Goal: Information Seeking & Learning: Learn about a topic

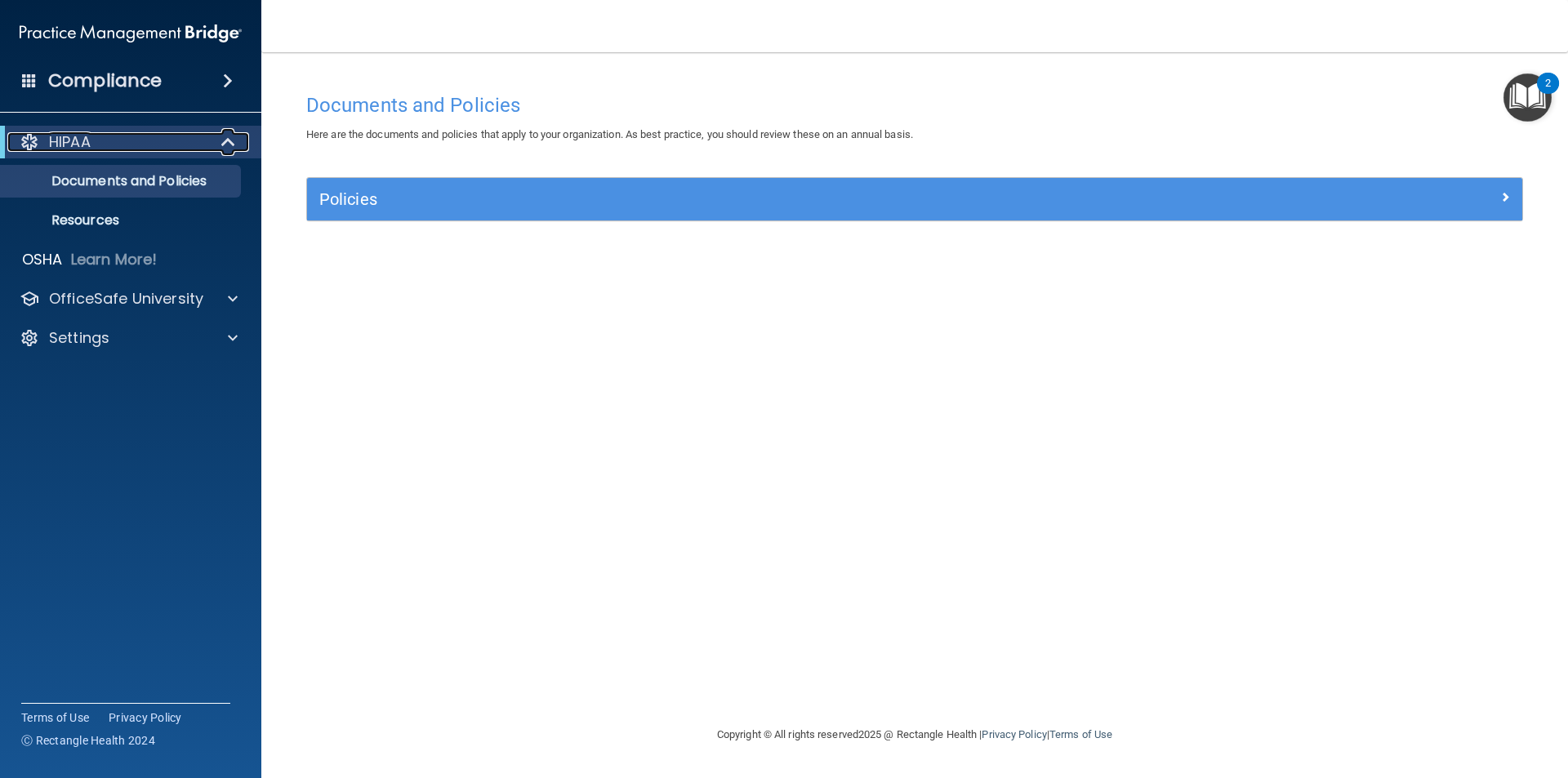
click at [232, 139] on span at bounding box center [229, 141] width 14 height 19
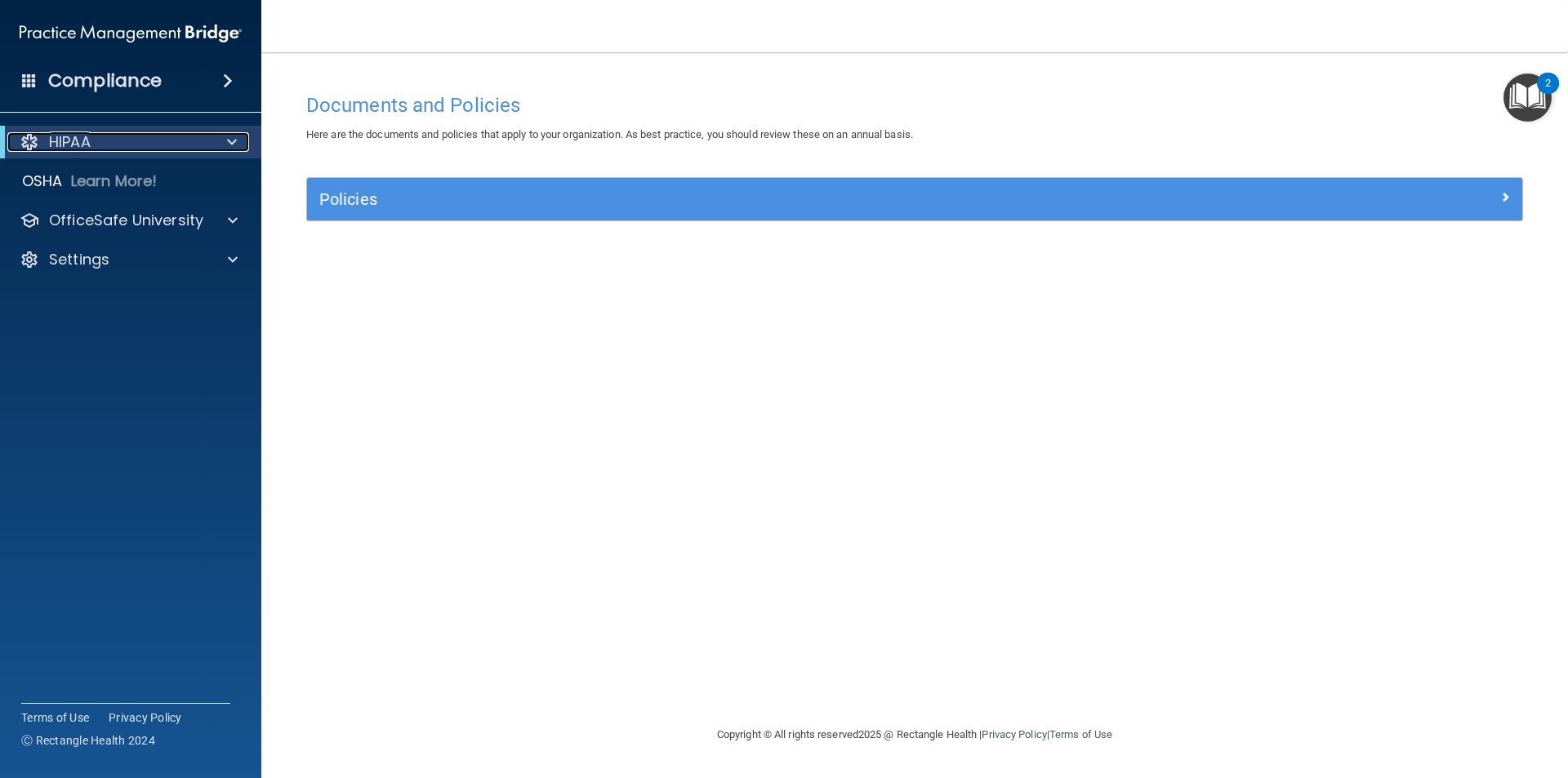
click at [232, 139] on span at bounding box center [232, 141] width 10 height 19
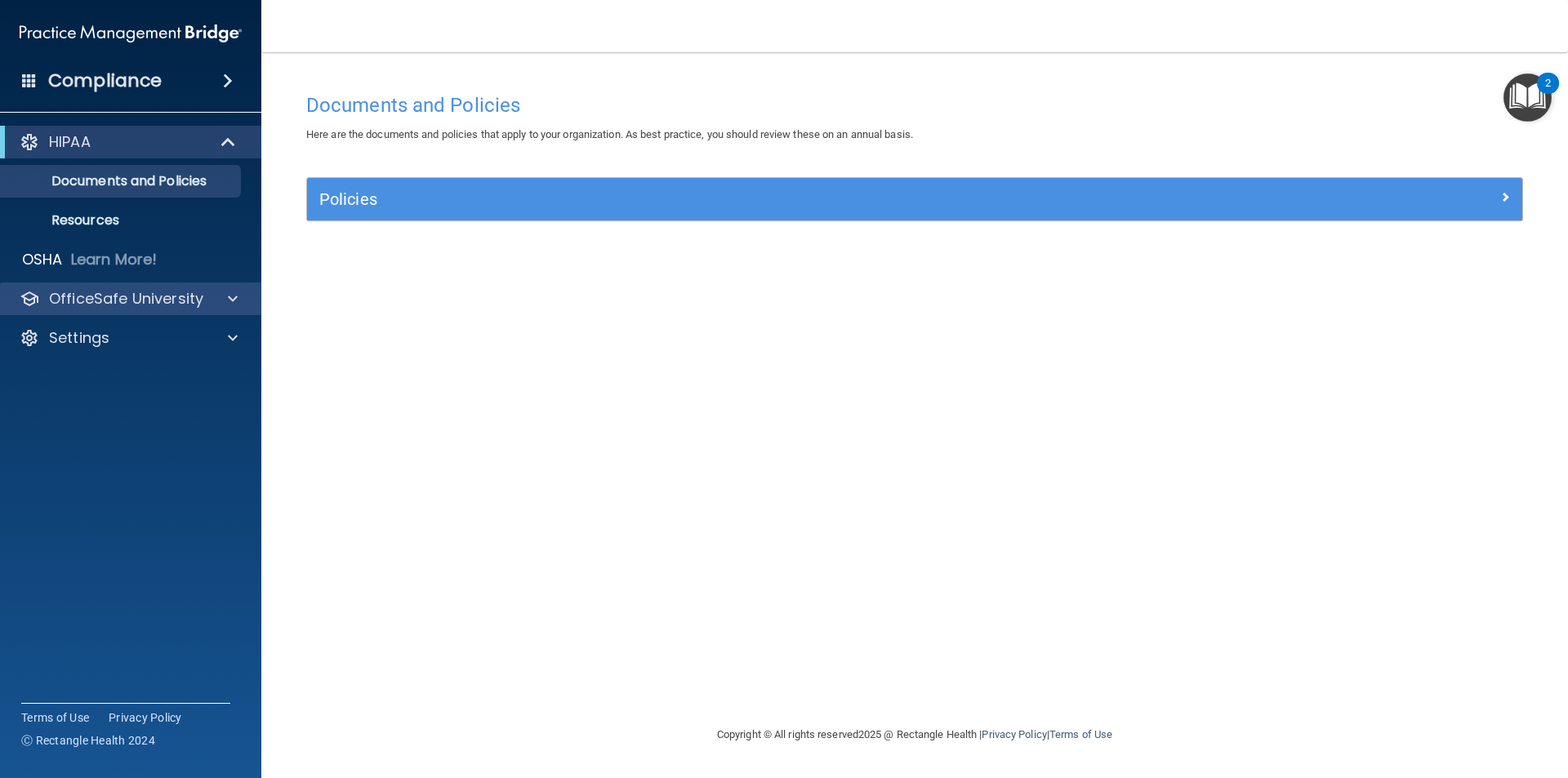
click at [229, 288] on div "OfficeSafe University" at bounding box center [131, 299] width 262 height 33
click at [226, 312] on div "OfficeSafe University" at bounding box center [131, 299] width 262 height 33
click at [231, 298] on span at bounding box center [233, 299] width 10 height 19
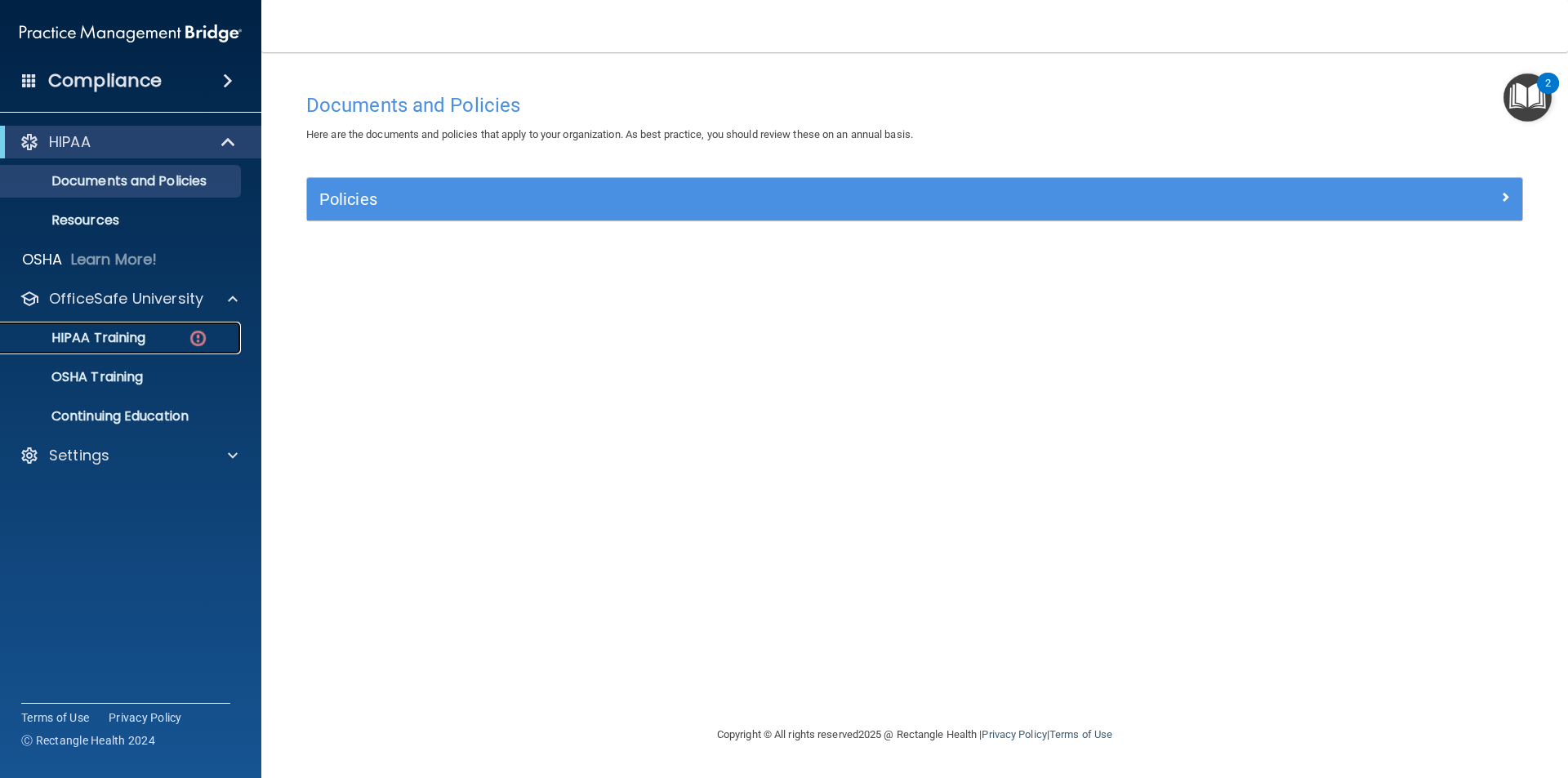
click at [123, 349] on link "HIPAA Training" at bounding box center [112, 338] width 258 height 33
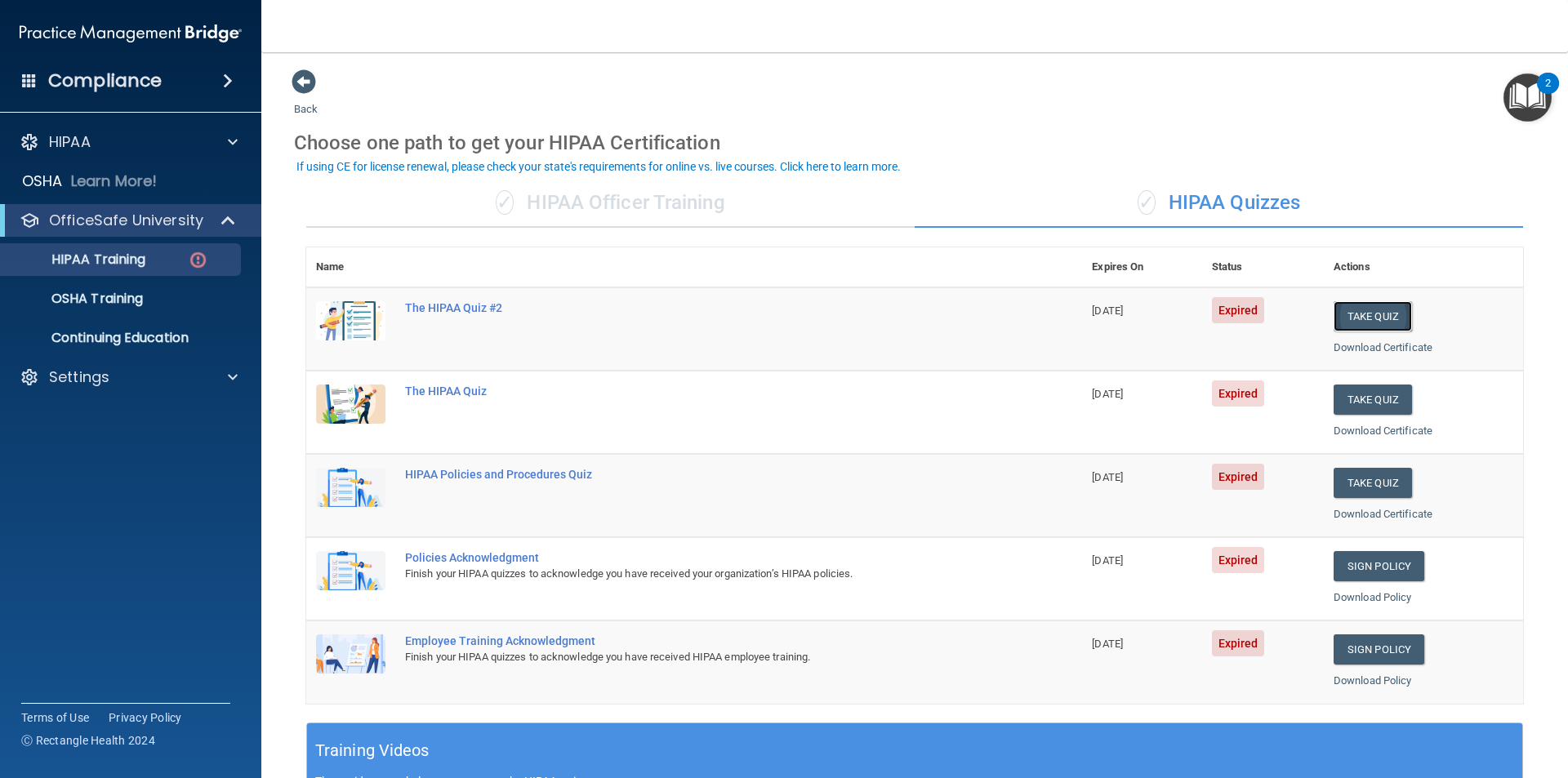
click at [1364, 321] on button "Take Quiz" at bounding box center [1373, 316] width 79 height 30
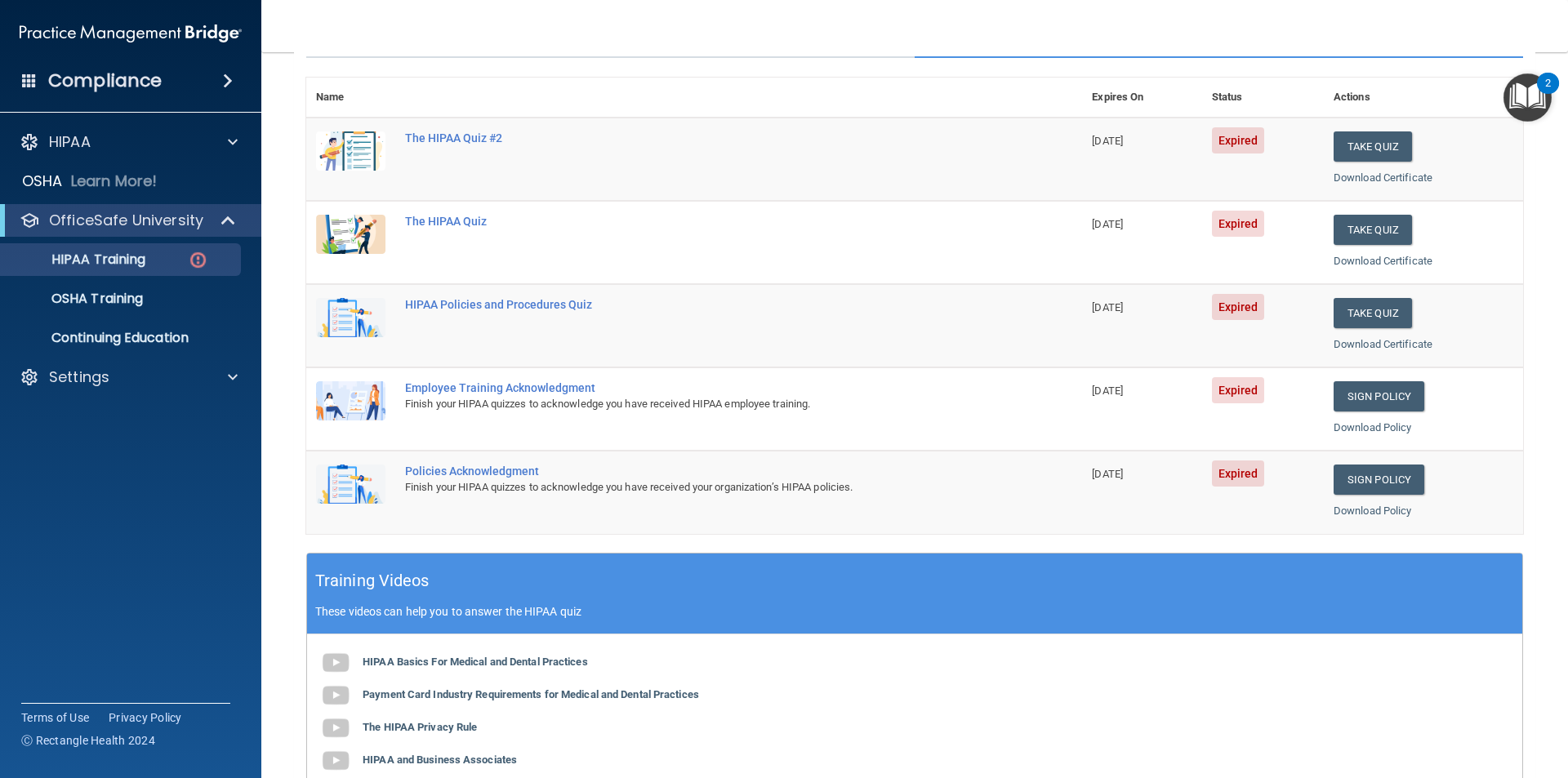
scroll to position [206, 0]
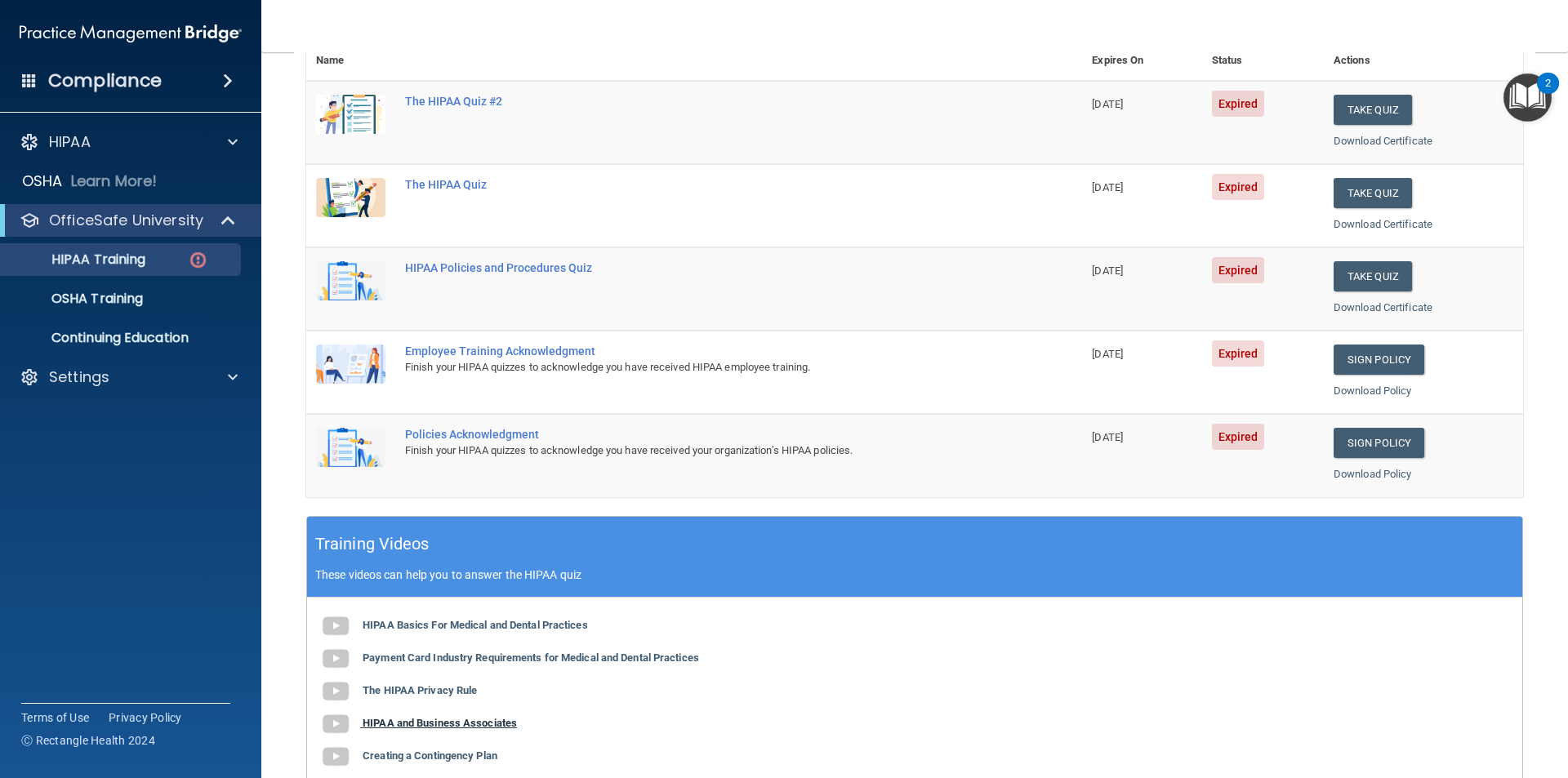
click at [380, 719] on b "HIPAA and Business Associates" at bounding box center [440, 723] width 154 height 12
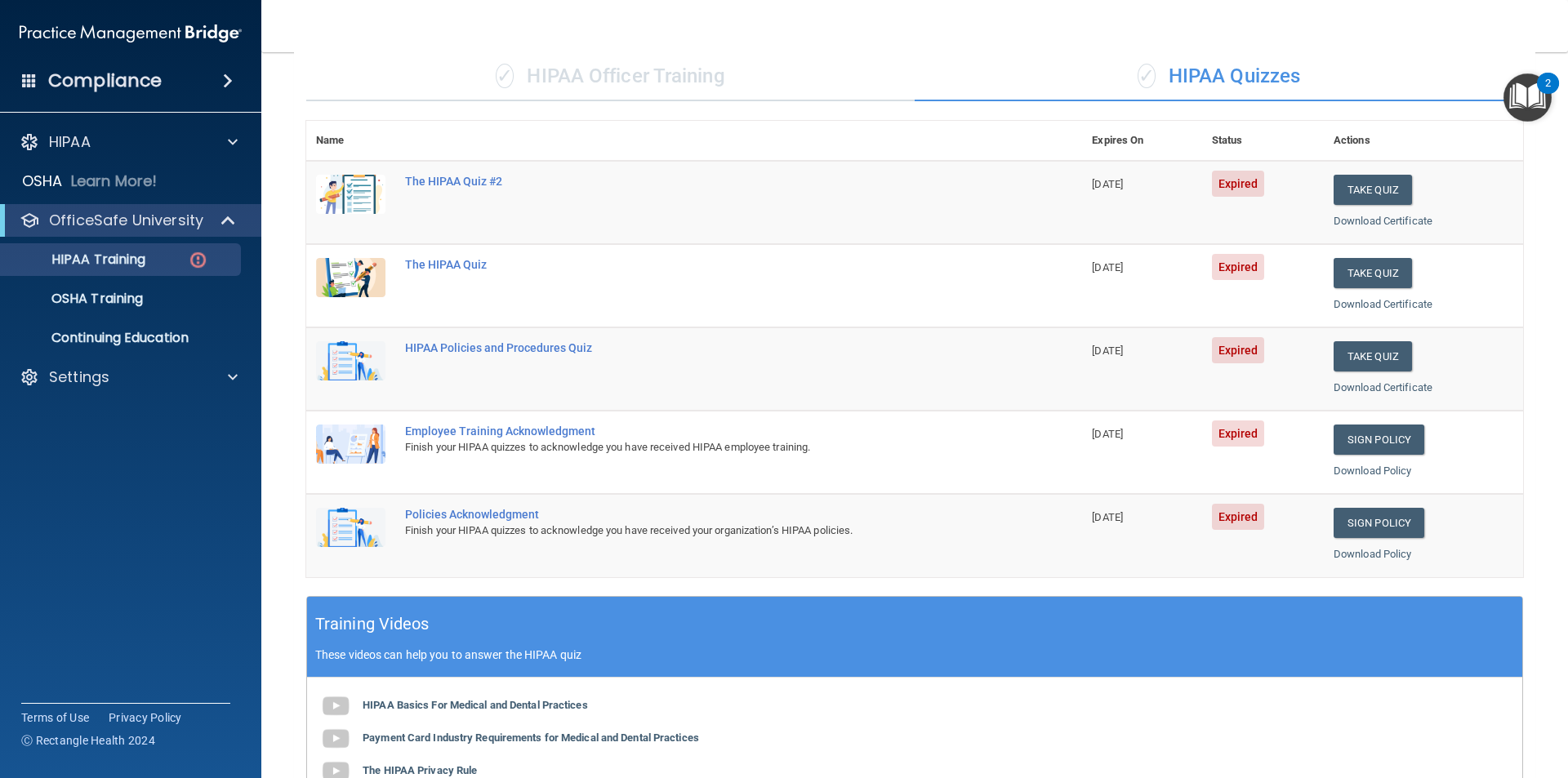
scroll to position [125, 0]
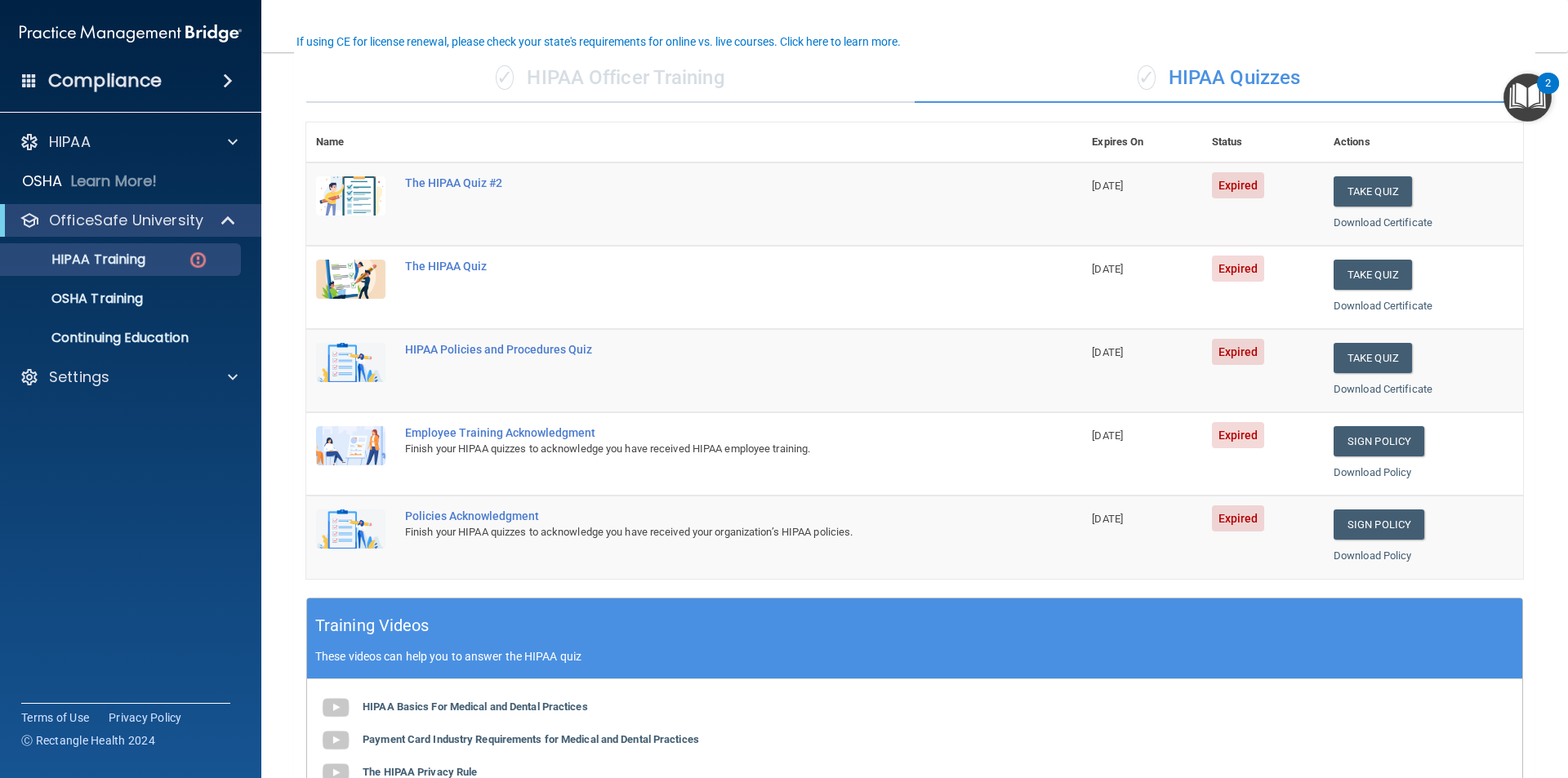
click at [488, 175] on td "The HIPAA Quiz #2" at bounding box center [739, 203] width 687 height 83
click at [480, 185] on div "The HIPAA Quiz #2" at bounding box center [703, 183] width 596 height 13
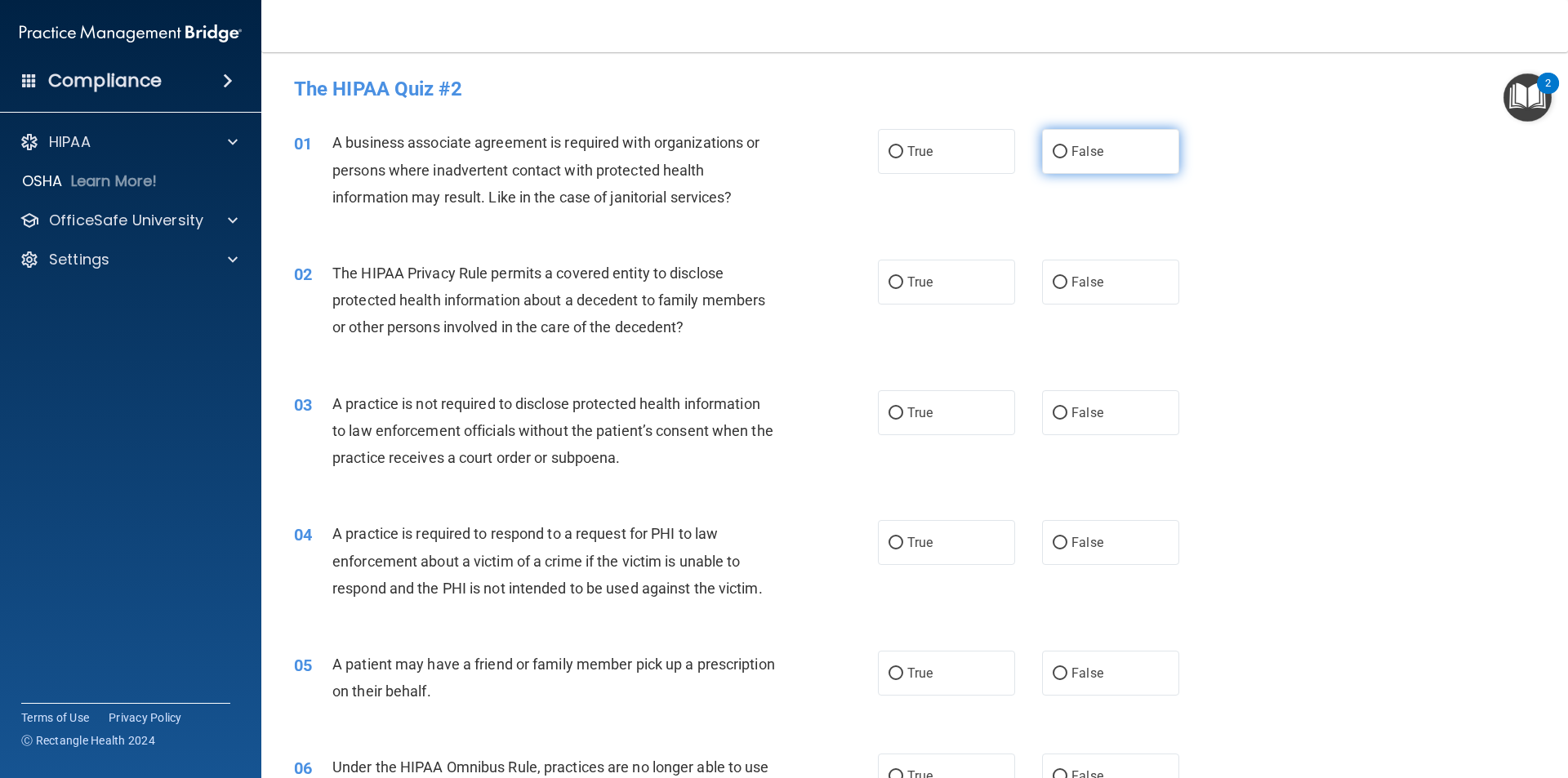
click at [1071, 147] on span "False" at bounding box center [1087, 151] width 32 height 16
click at [1064, 147] on input "False" at bounding box center [1060, 152] width 15 height 12
radio input "true"
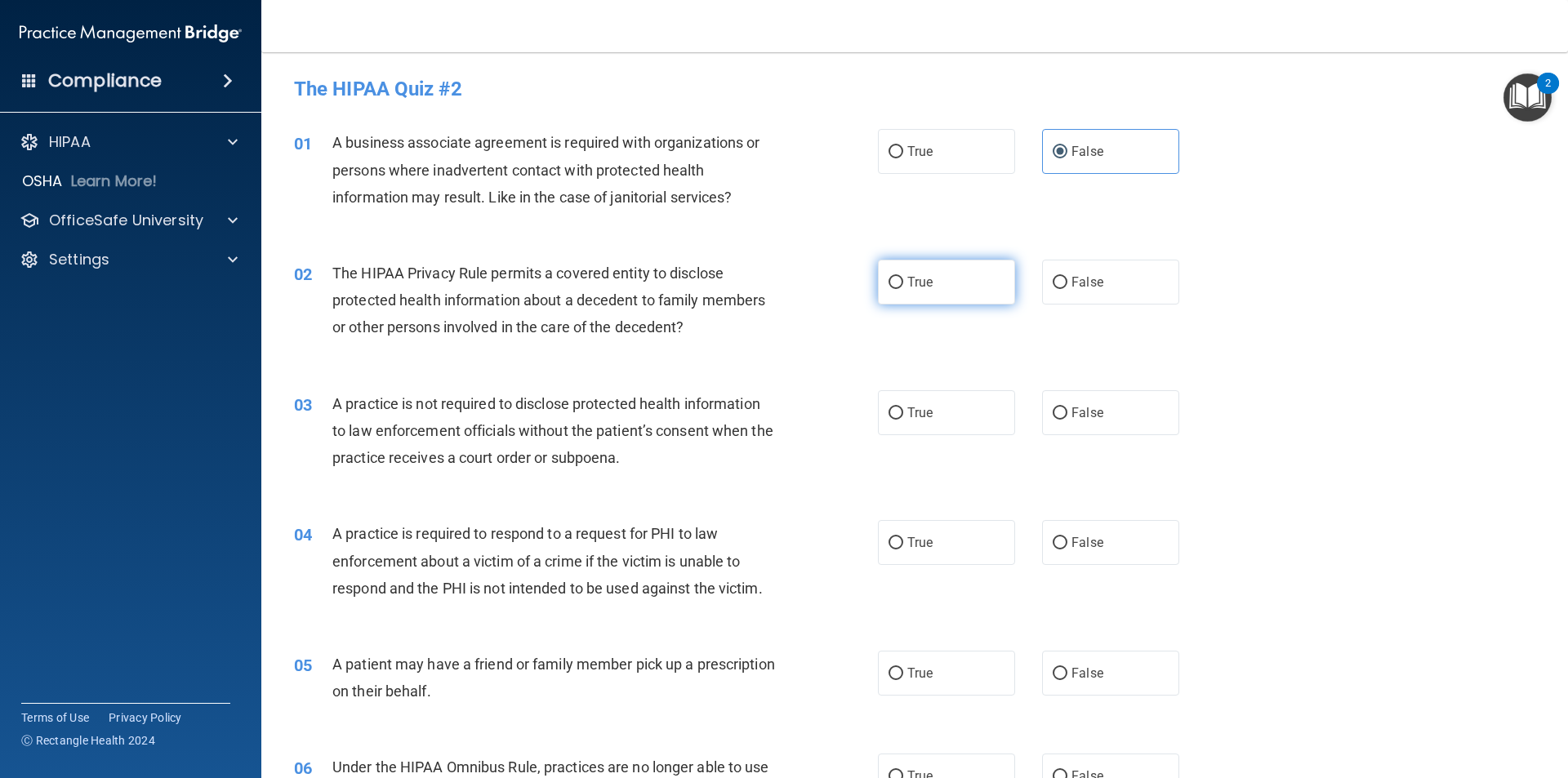
click at [901, 289] on label "True" at bounding box center [947, 281] width 137 height 45
click at [901, 289] on input "True" at bounding box center [896, 282] width 15 height 12
radio input "true"
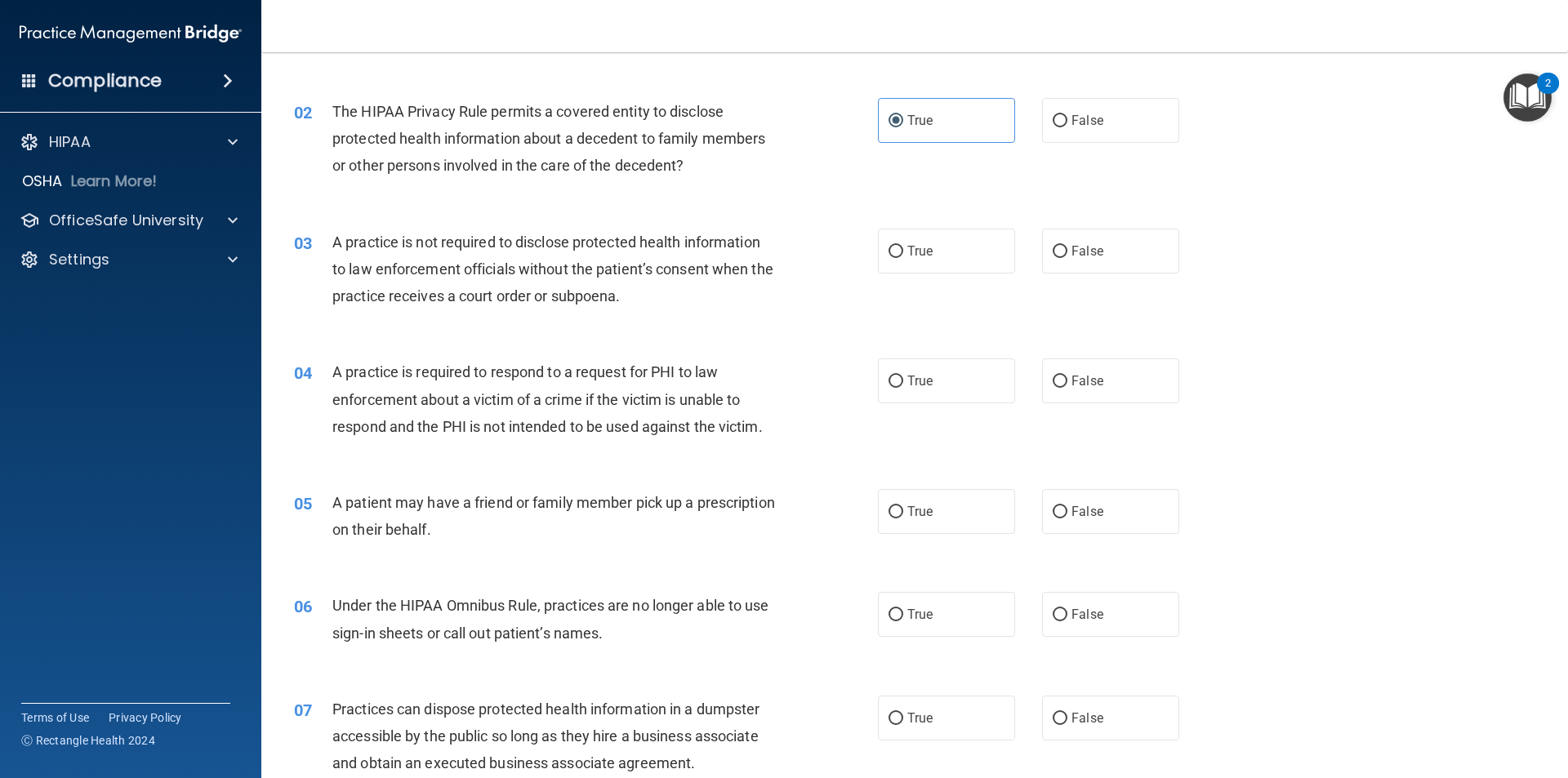
scroll to position [163, 0]
click at [892, 506] on input "True" at bounding box center [896, 510] width 15 height 12
radio input "true"
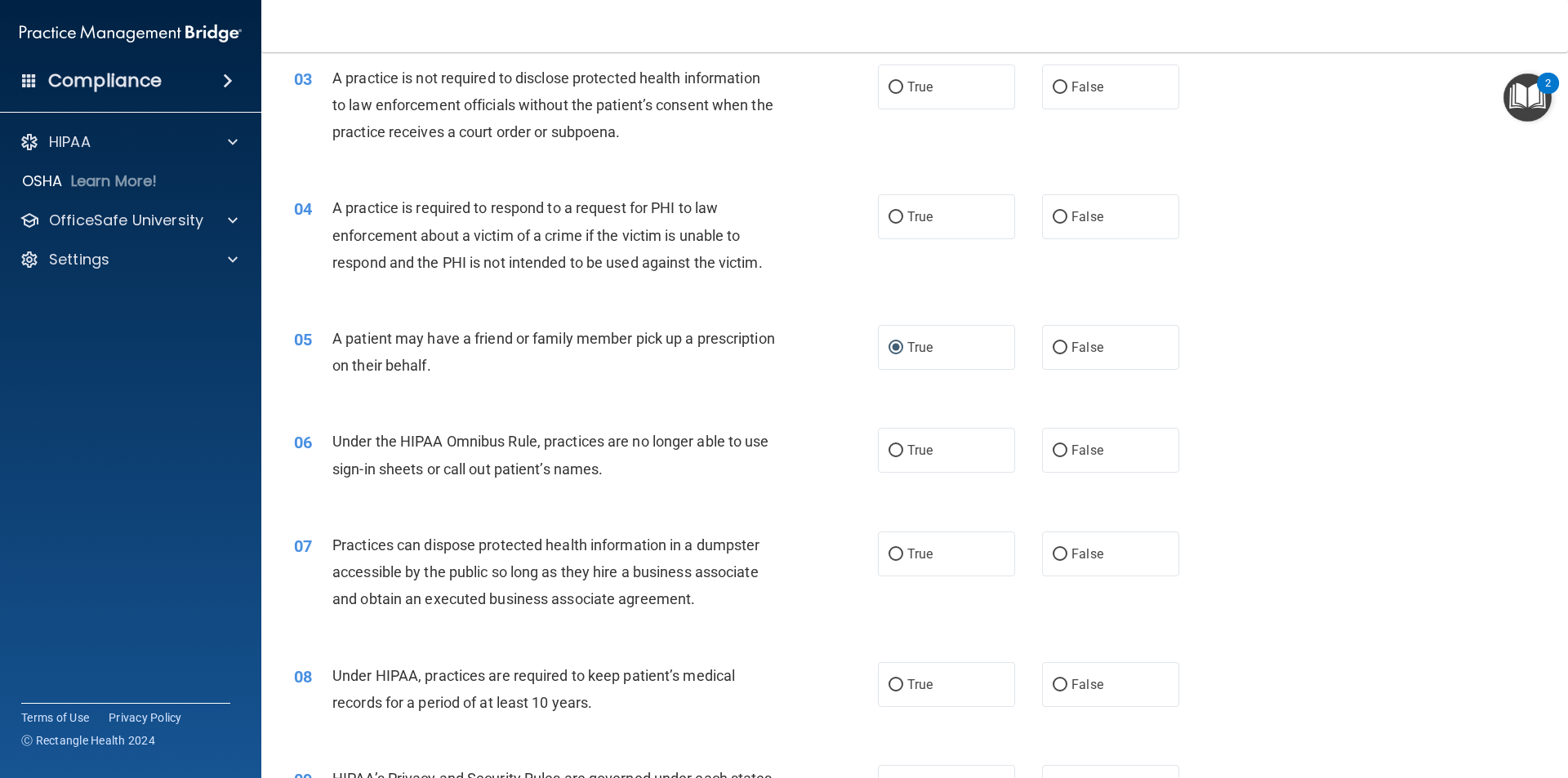
scroll to position [326, 0]
click at [1088, 466] on label "False" at bounding box center [1111, 449] width 137 height 45
click at [1059, 449] on input "False" at bounding box center [1060, 450] width 15 height 12
radio input "true"
drag, startPoint x: 1065, startPoint y: 549, endPoint x: 1010, endPoint y: 550, distance: 55.0
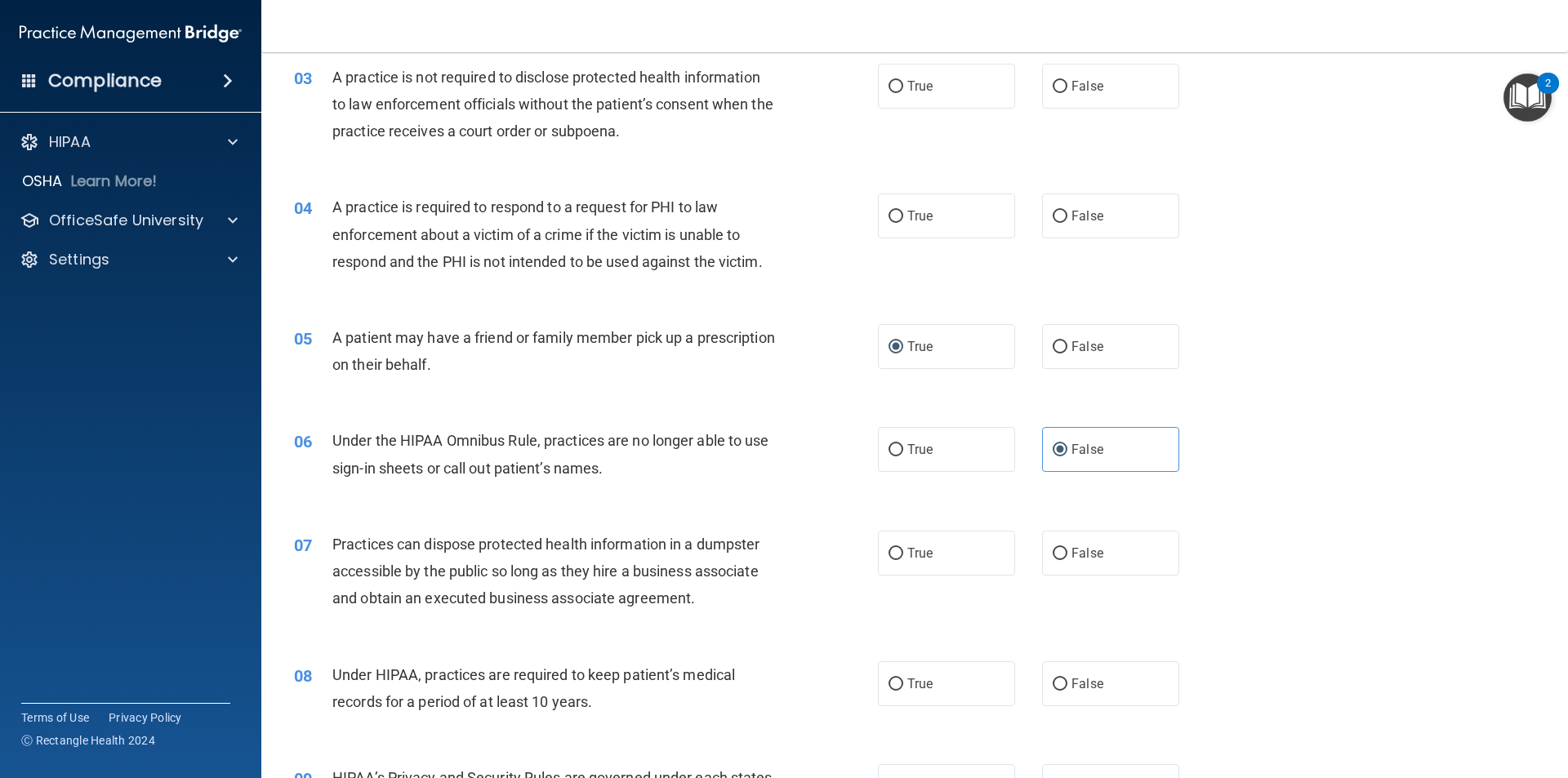
click at [1063, 549] on label "False" at bounding box center [1111, 553] width 137 height 45
click at [1063, 549] on input "False" at bounding box center [1060, 553] width 15 height 12
radio input "true"
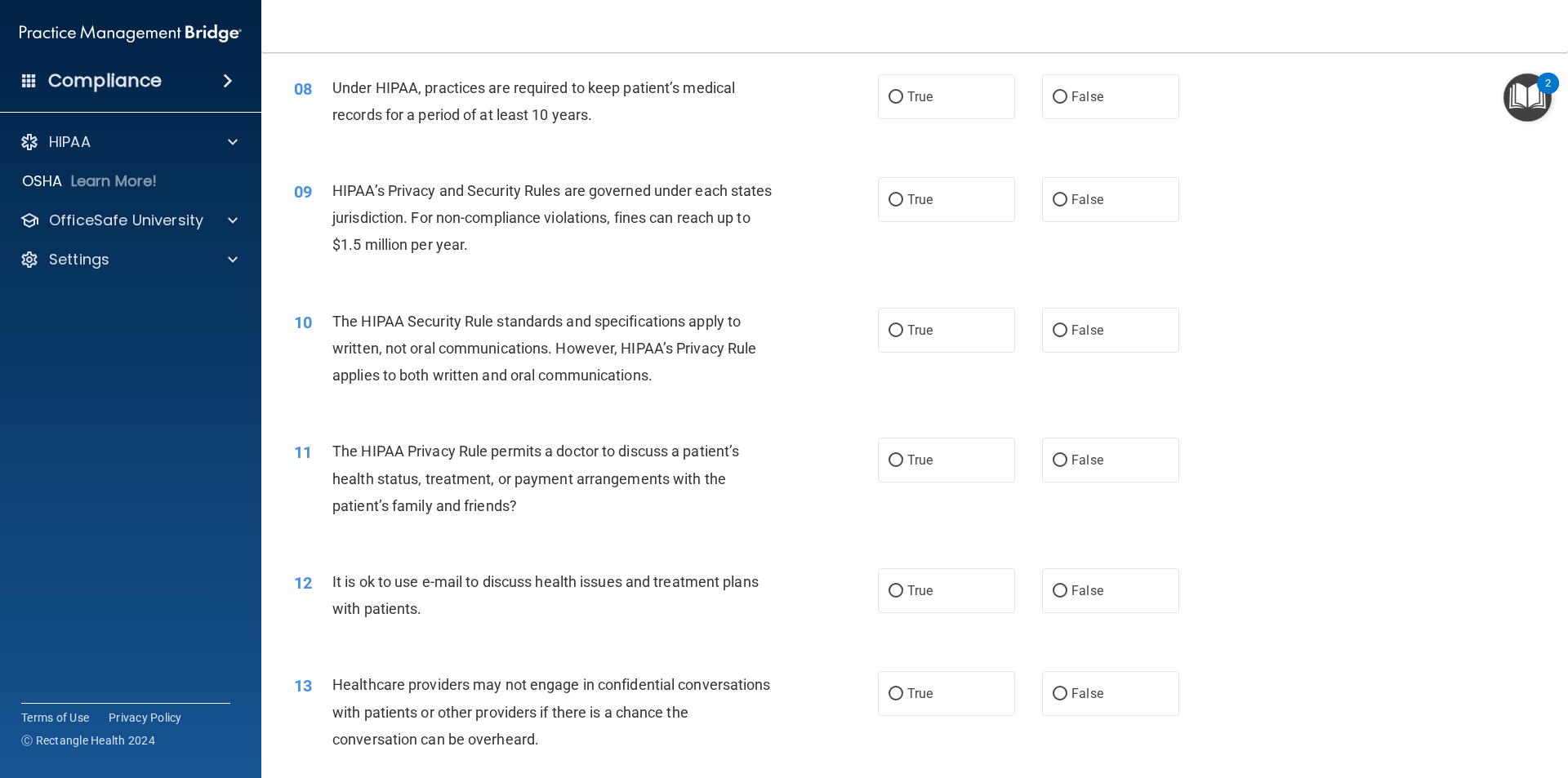
scroll to position [655, 0]
